Goal: Information Seeking & Learning: Learn about a topic

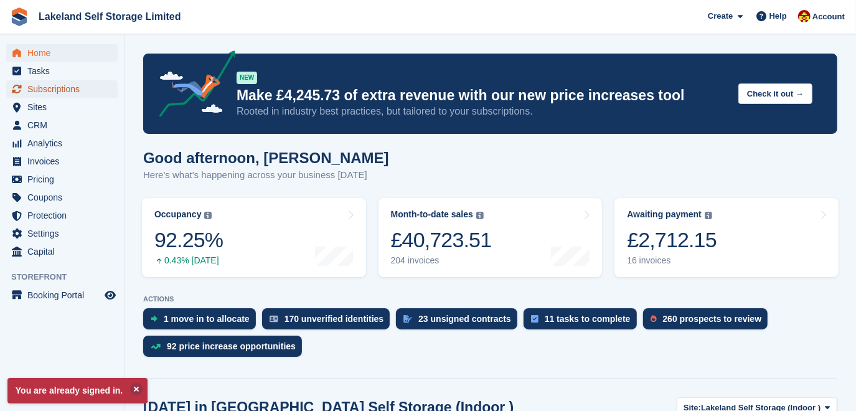
click at [56, 92] on span "Subscriptions" at bounding box center [64, 88] width 75 height 17
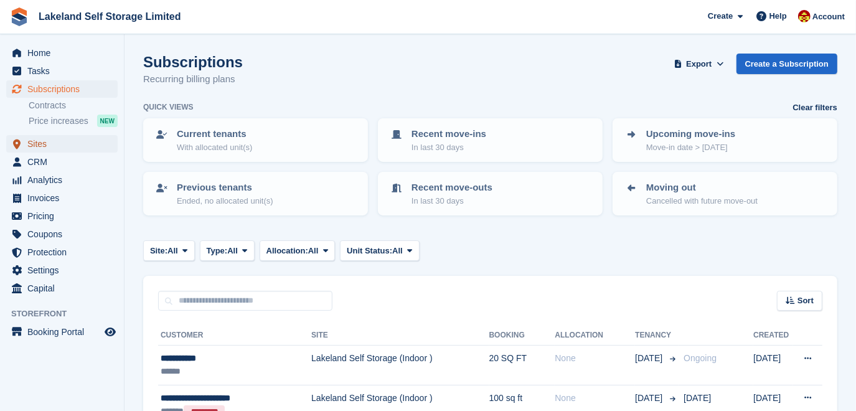
click at [45, 138] on span "Sites" at bounding box center [64, 143] width 75 height 17
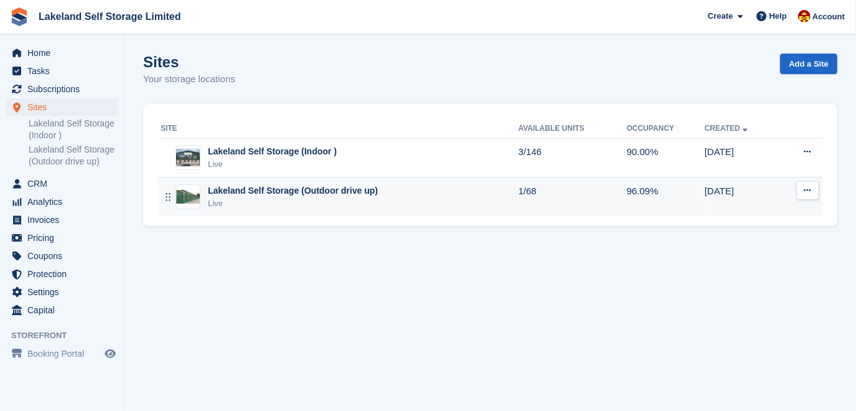
click at [270, 199] on div "Live" at bounding box center [293, 203] width 170 height 12
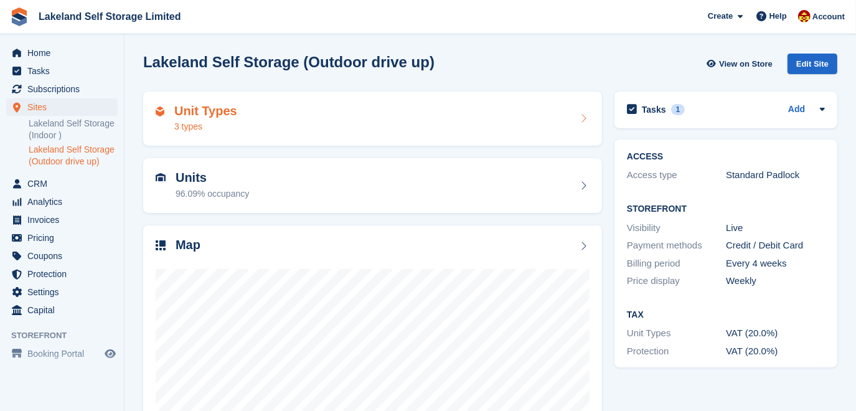
click at [197, 123] on div "3 types" at bounding box center [205, 126] width 63 height 13
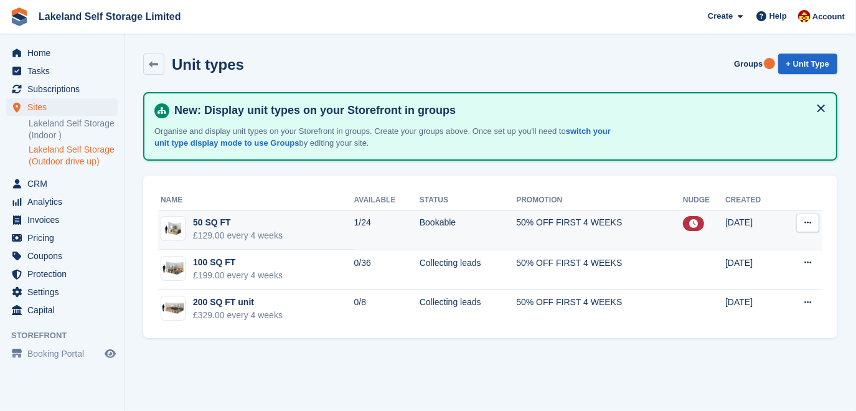
click at [501, 227] on td "Bookable" at bounding box center [468, 230] width 97 height 40
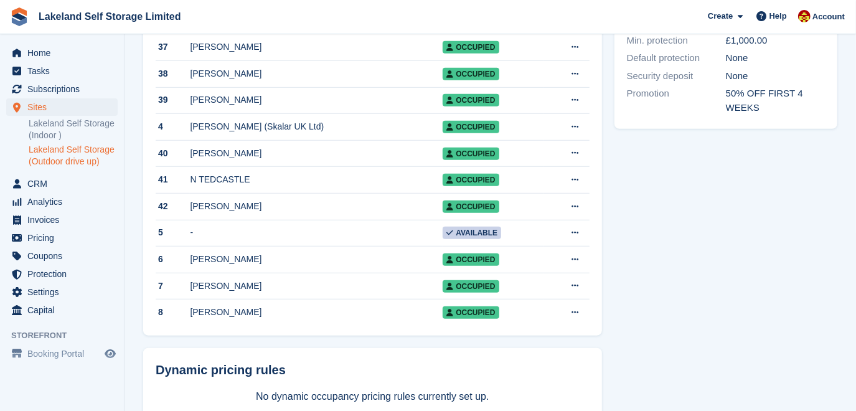
scroll to position [544, 0]
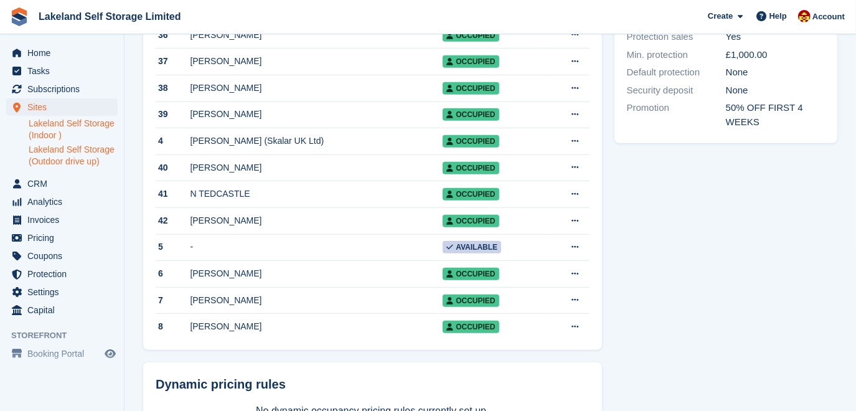
click at [63, 134] on link "Lakeland Self Storage (Indoor )" at bounding box center [73, 130] width 89 height 24
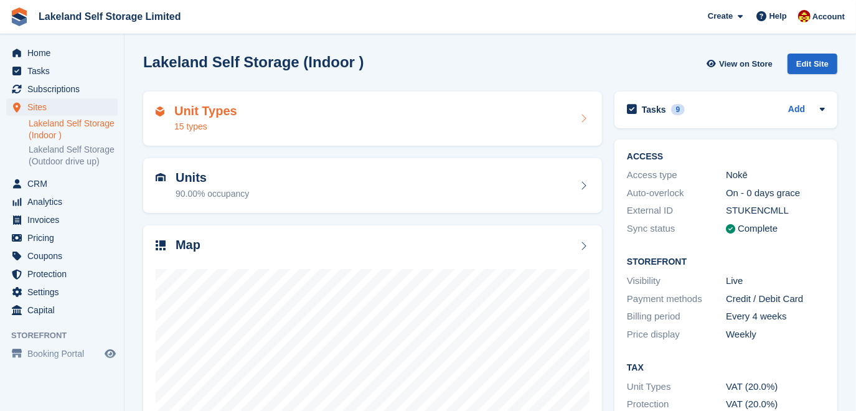
click at [199, 121] on div "15 types" at bounding box center [205, 126] width 63 height 13
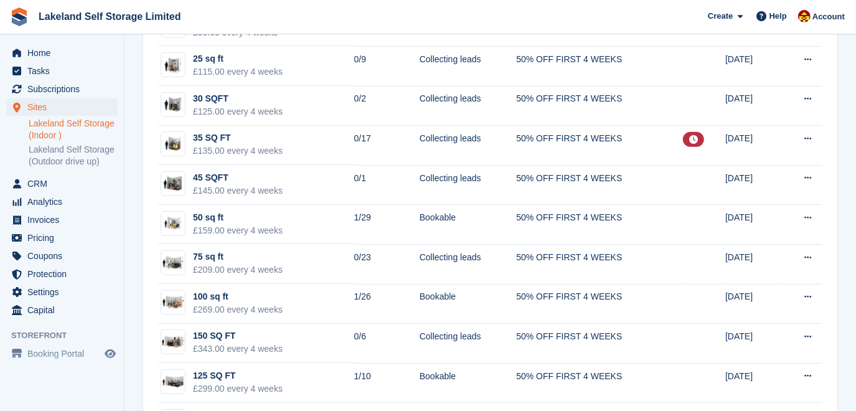
scroll to position [339, 0]
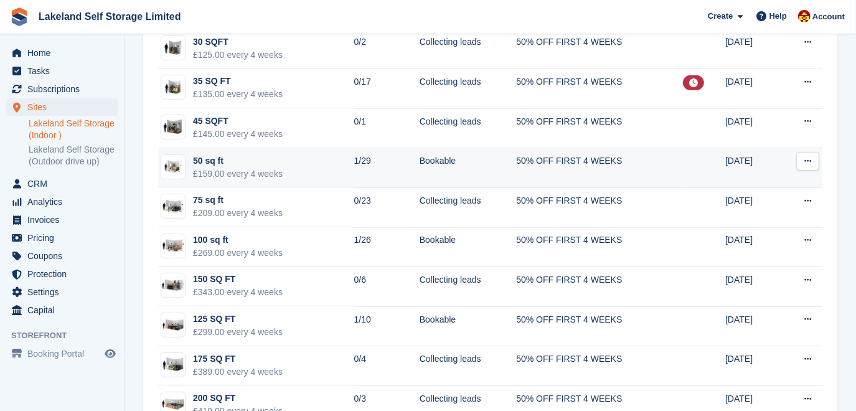
click at [252, 170] on div "£159.00 every 4 weeks" at bounding box center [238, 174] width 90 height 13
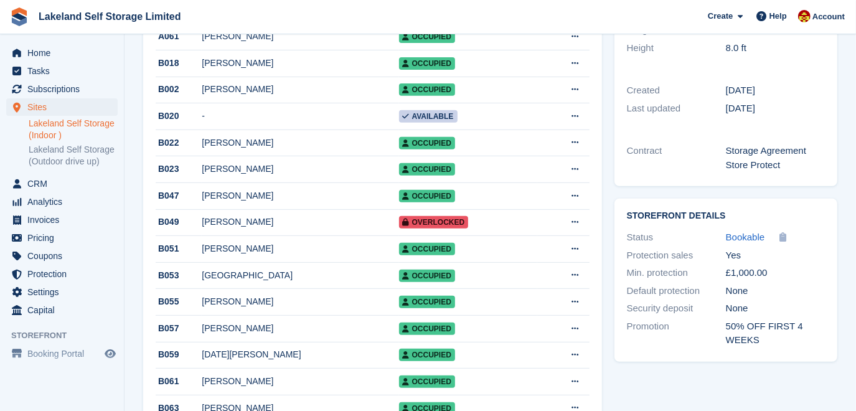
scroll to position [339, 0]
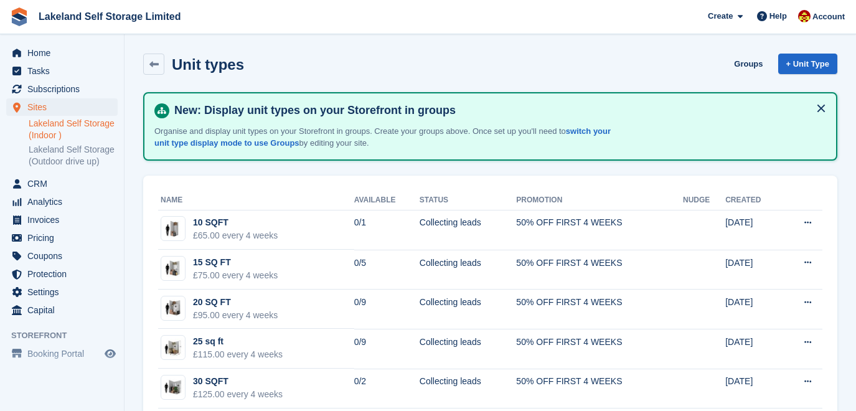
scroll to position [339, 0]
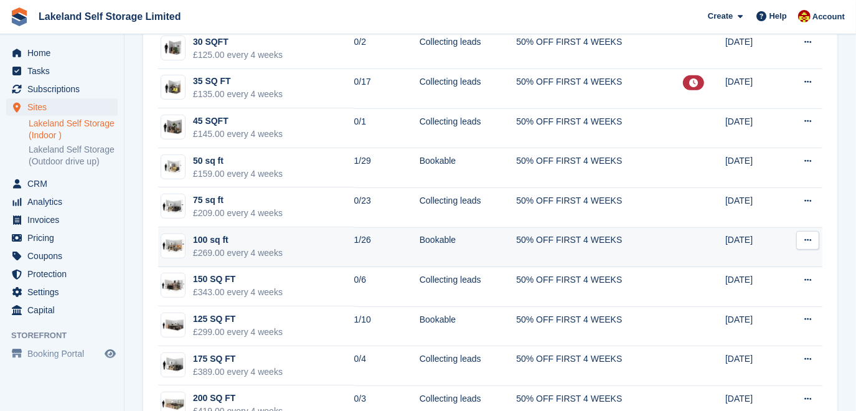
click at [420, 242] on td "Bookable" at bounding box center [468, 247] width 97 height 40
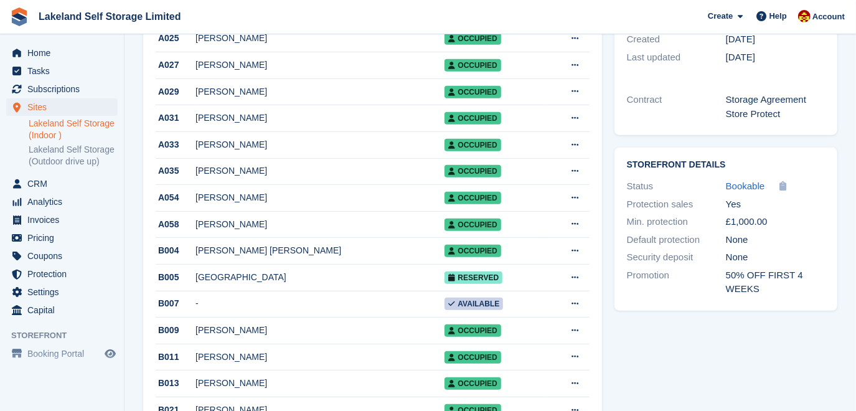
scroll to position [372, 0]
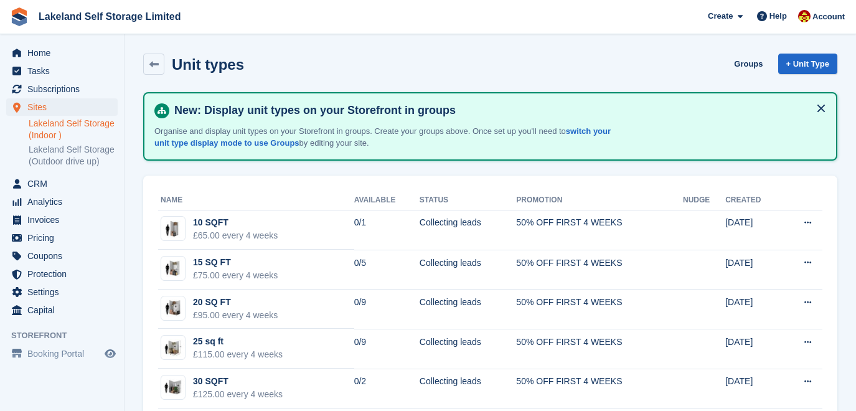
scroll to position [339, 0]
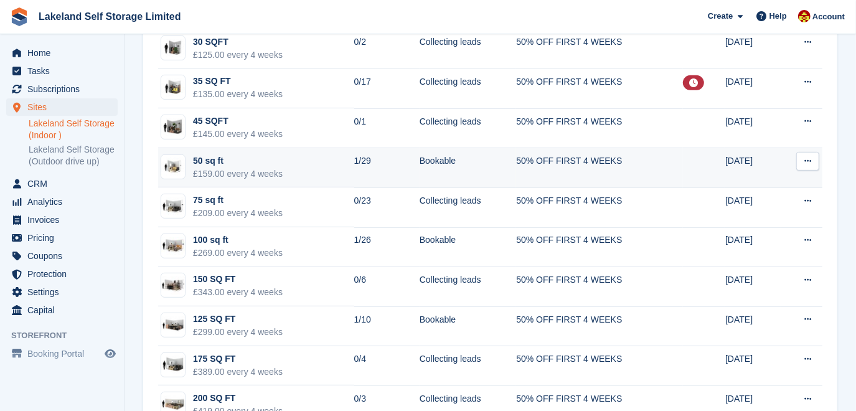
click at [328, 159] on td "50 sq ft £159.00 every 4 weeks" at bounding box center [256, 168] width 196 height 40
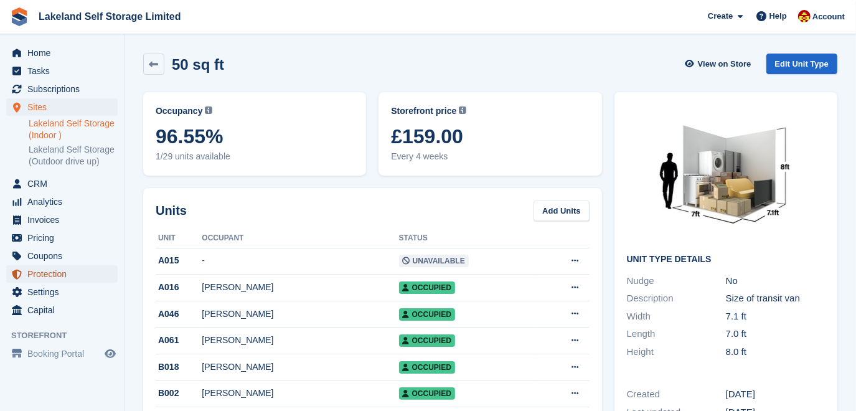
click at [55, 272] on span "Protection" at bounding box center [64, 273] width 75 height 17
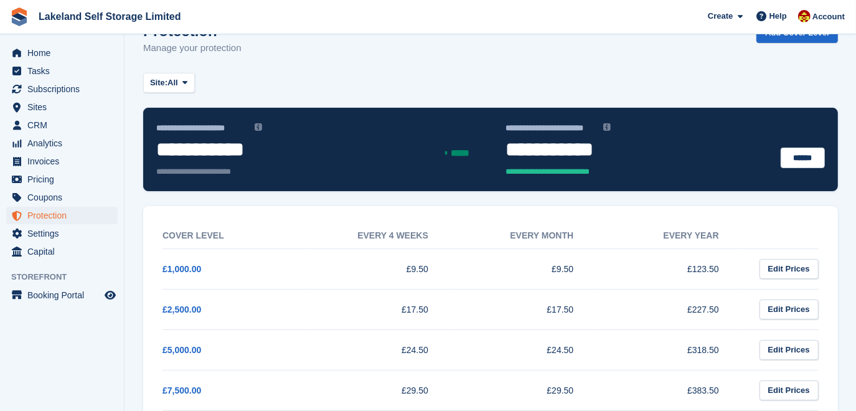
scroll to position [56, 0]
